Goal: Information Seeking & Learning: Compare options

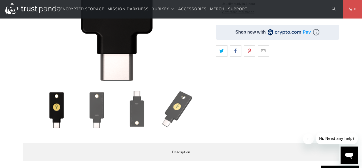
scroll to position [96, 0]
